Goal: Information Seeking & Learning: Learn about a topic

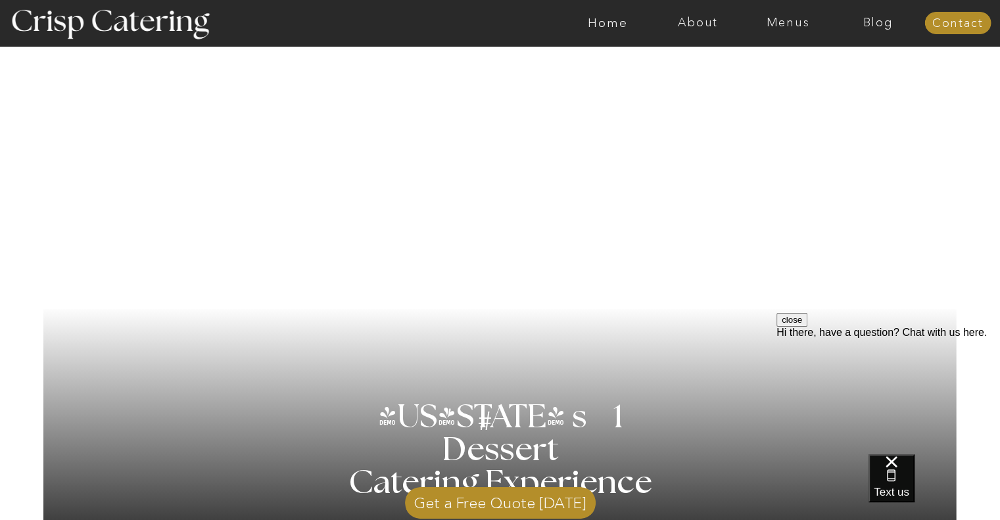
click at [789, 34] on div at bounding box center [552, 23] width 2084 height 46
click at [781, 30] on div at bounding box center [552, 23] width 2084 height 46
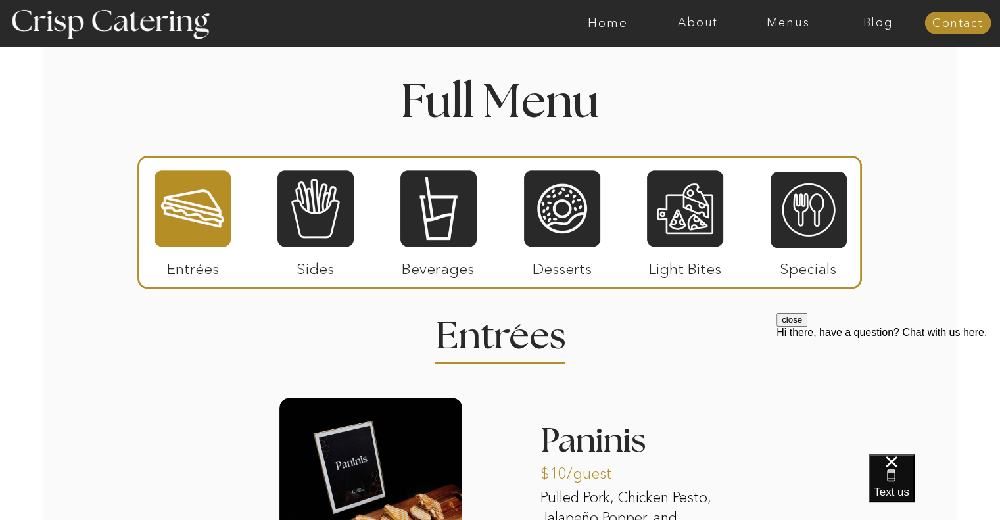
scroll to position [1489, 0]
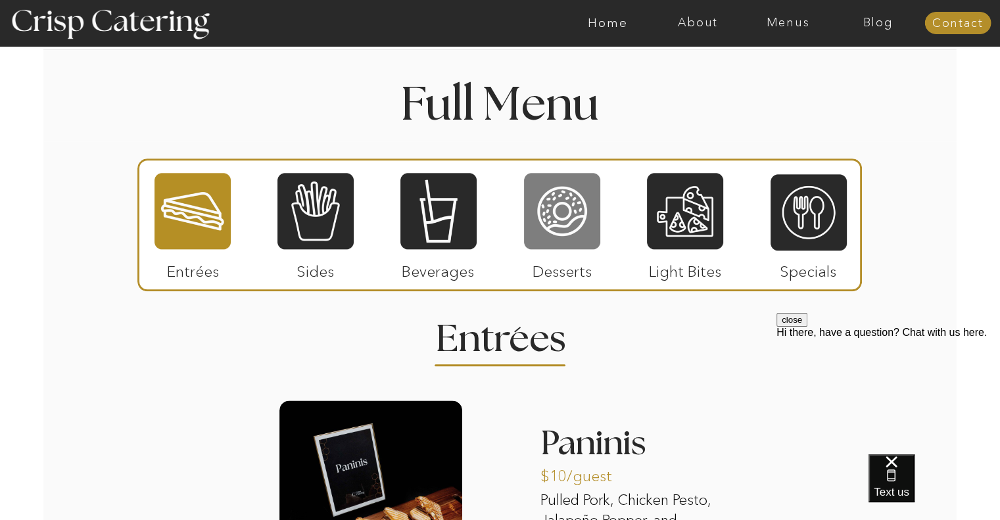
click at [582, 202] on div at bounding box center [562, 211] width 76 height 79
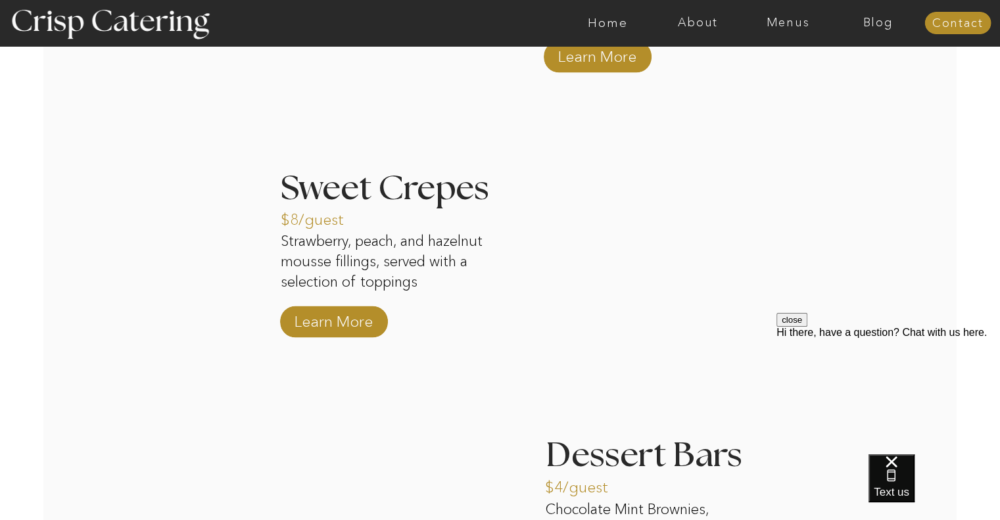
scroll to position [2020, 0]
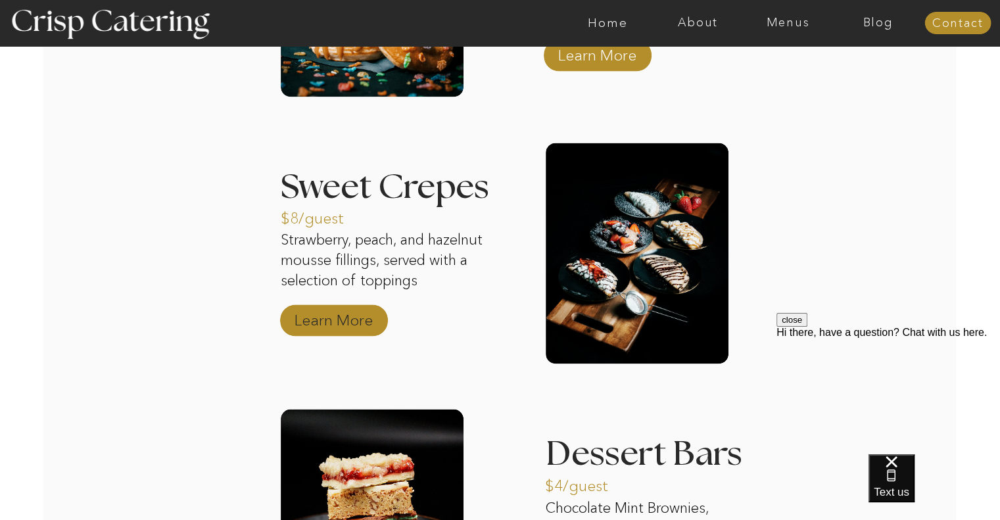
click at [323, 331] on p "Learn More" at bounding box center [333, 317] width 87 height 38
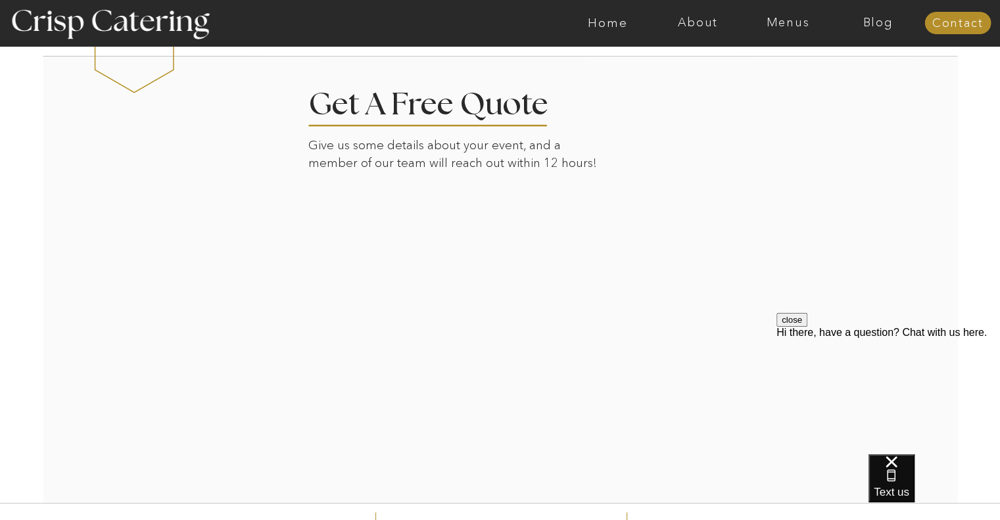
scroll to position [2396, 0]
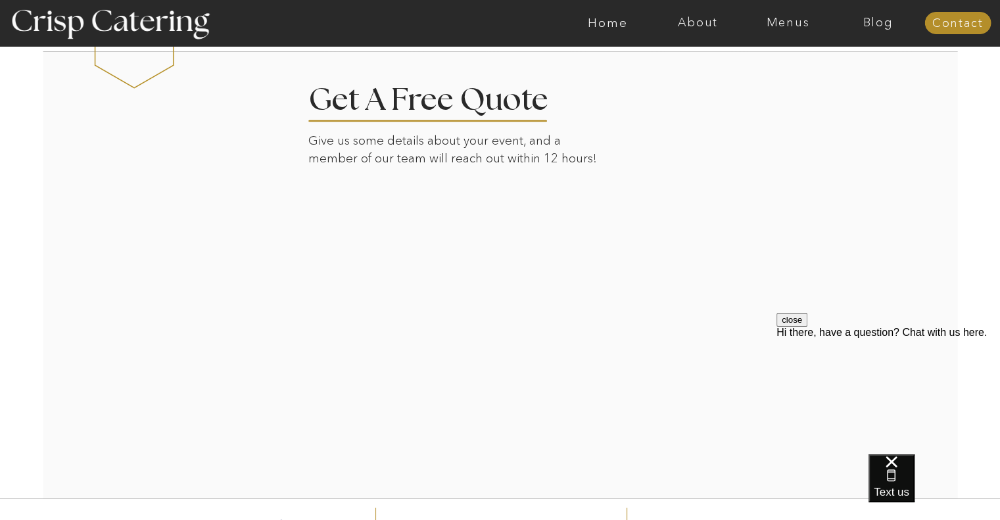
click at [756, 327] on div at bounding box center [501, 274] width 916 height 448
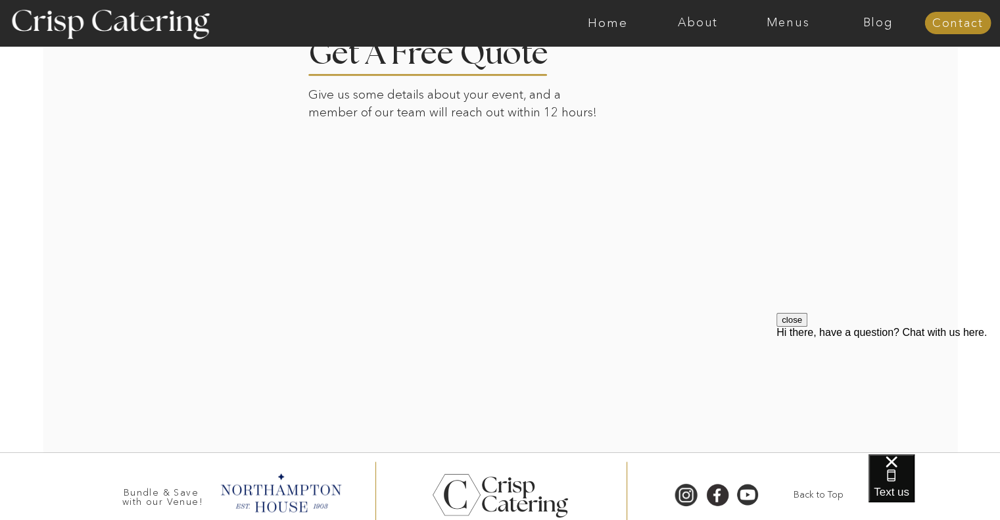
scroll to position [2404, 0]
